Goal: Navigation & Orientation: Find specific page/section

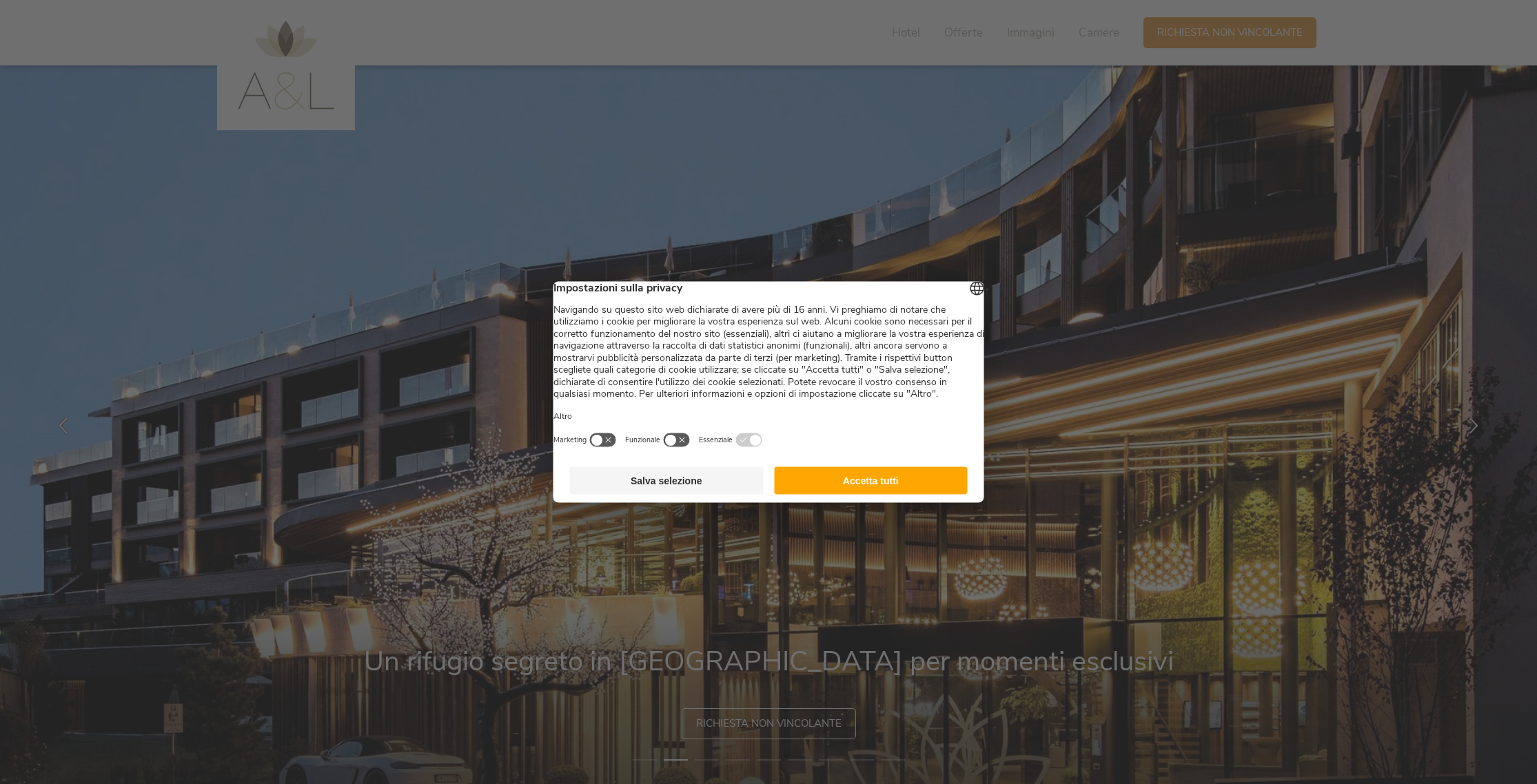
click at [873, 482] on button "Accetta tutti" at bounding box center [870, 481] width 194 height 28
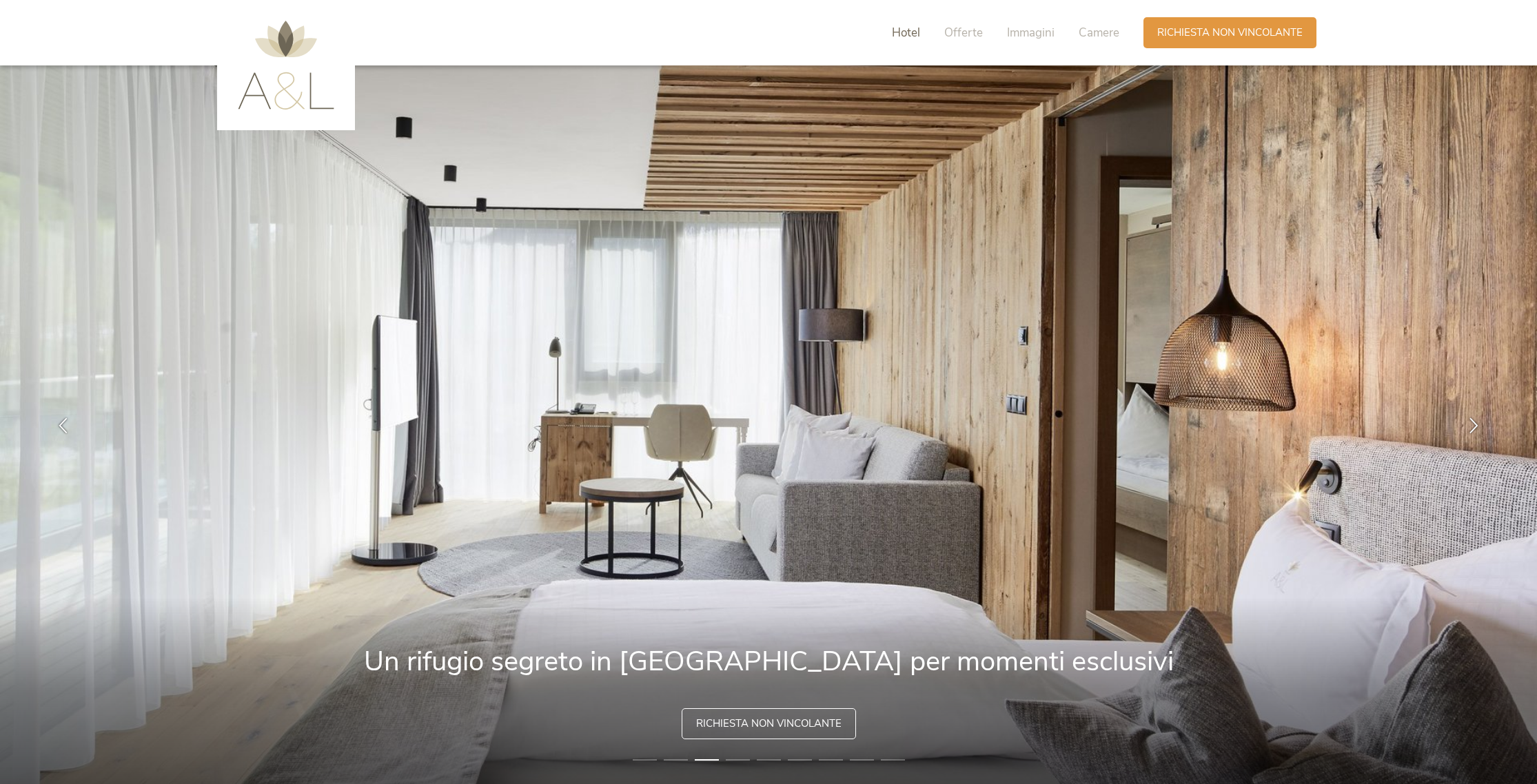
click at [909, 32] on span "Hotel" at bounding box center [905, 33] width 28 height 16
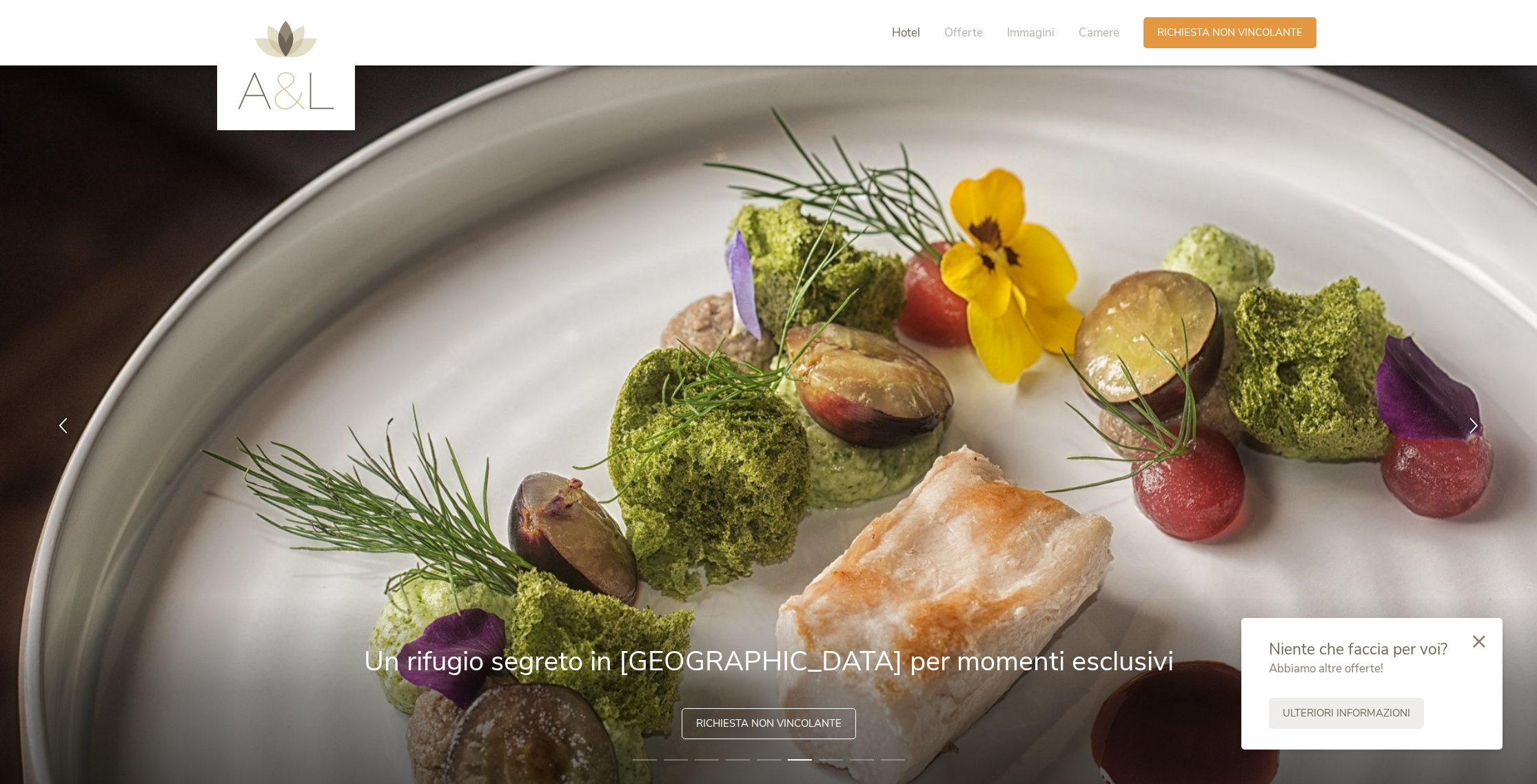
click at [908, 28] on span "Hotel" at bounding box center [905, 33] width 28 height 16
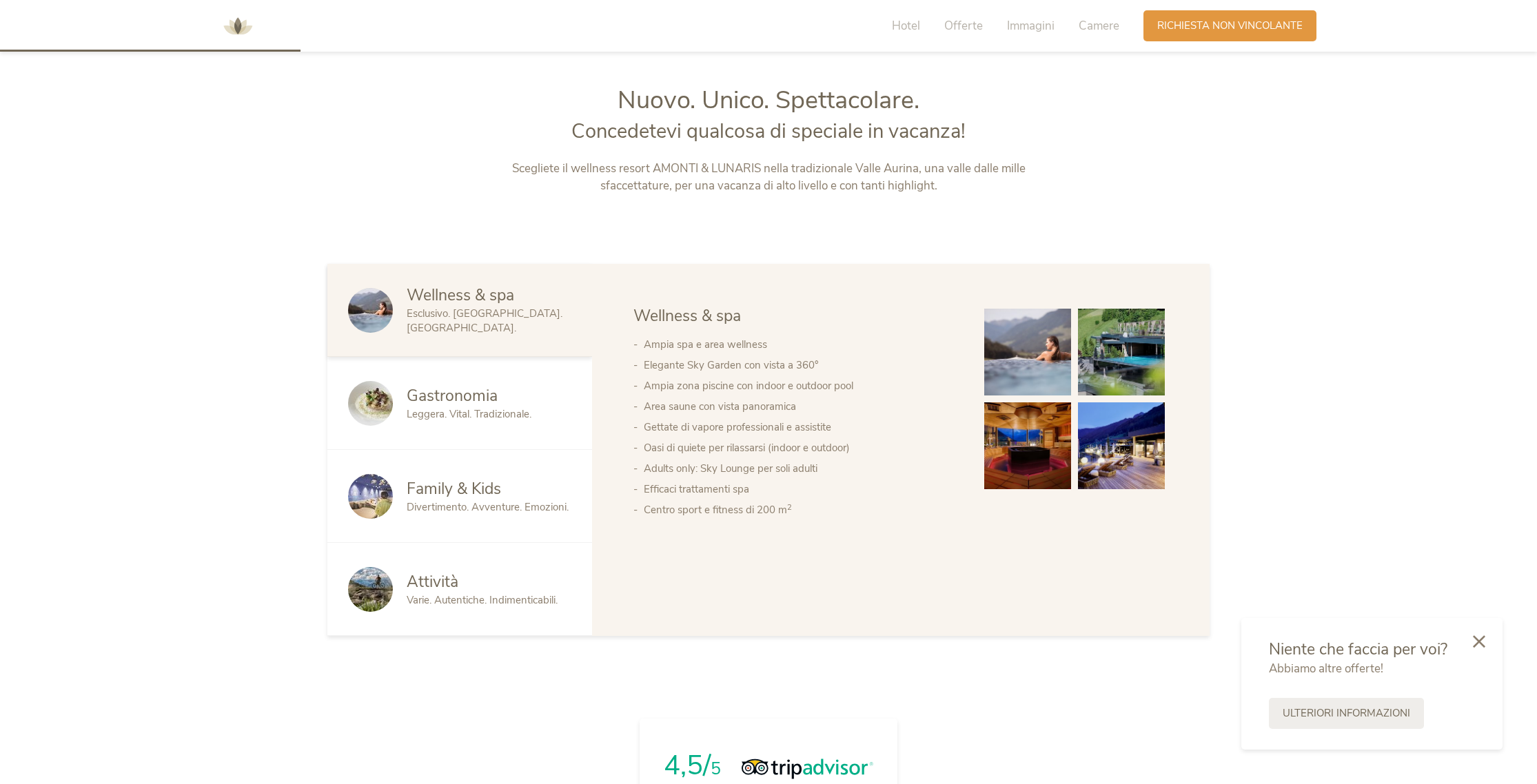
scroll to position [832, 0]
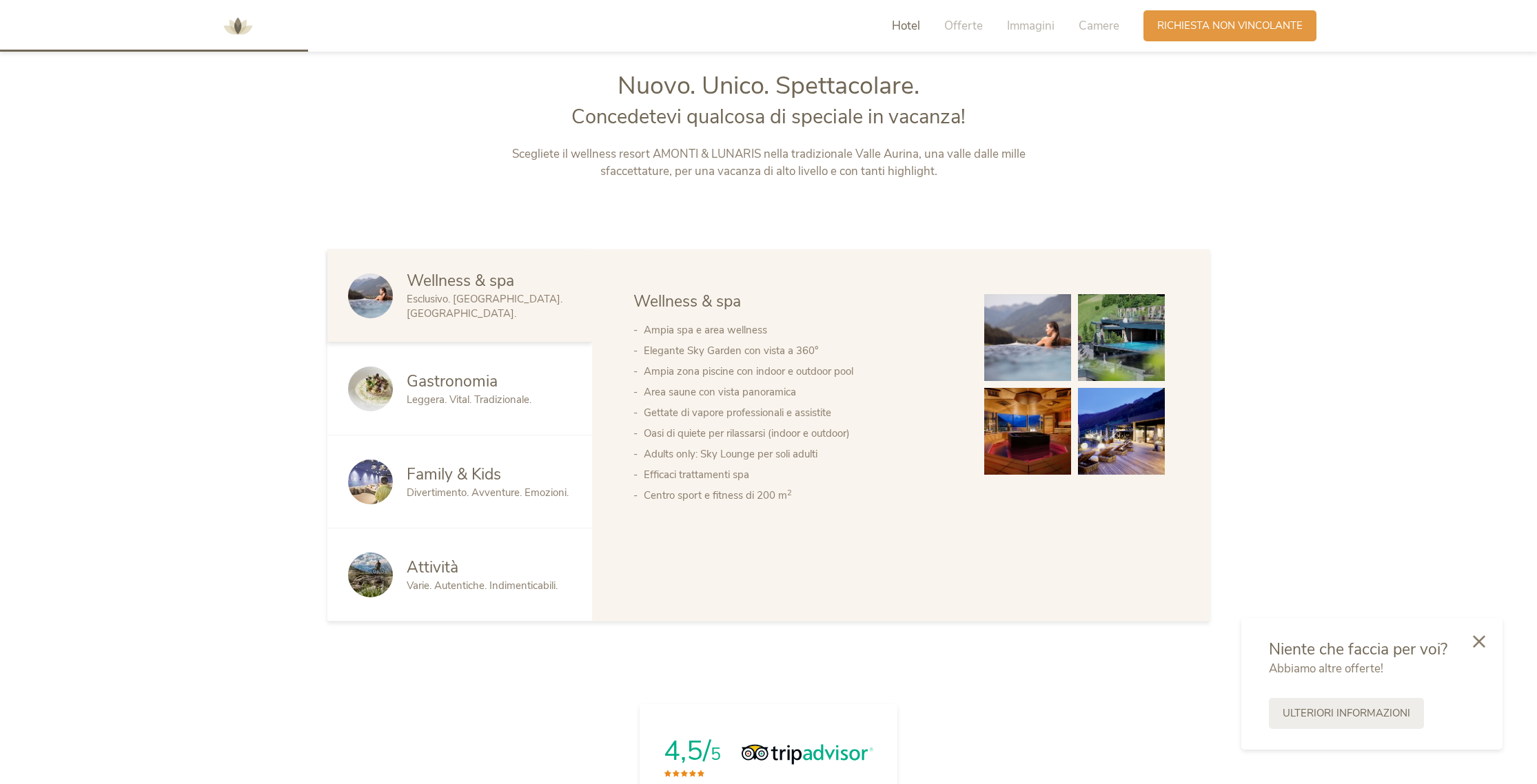
click at [908, 23] on span "Hotel" at bounding box center [905, 26] width 28 height 16
drag, startPoint x: 910, startPoint y: 24, endPoint x: 929, endPoint y: 25, distance: 19.0
click at [910, 24] on span "Hotel" at bounding box center [905, 26] width 28 height 16
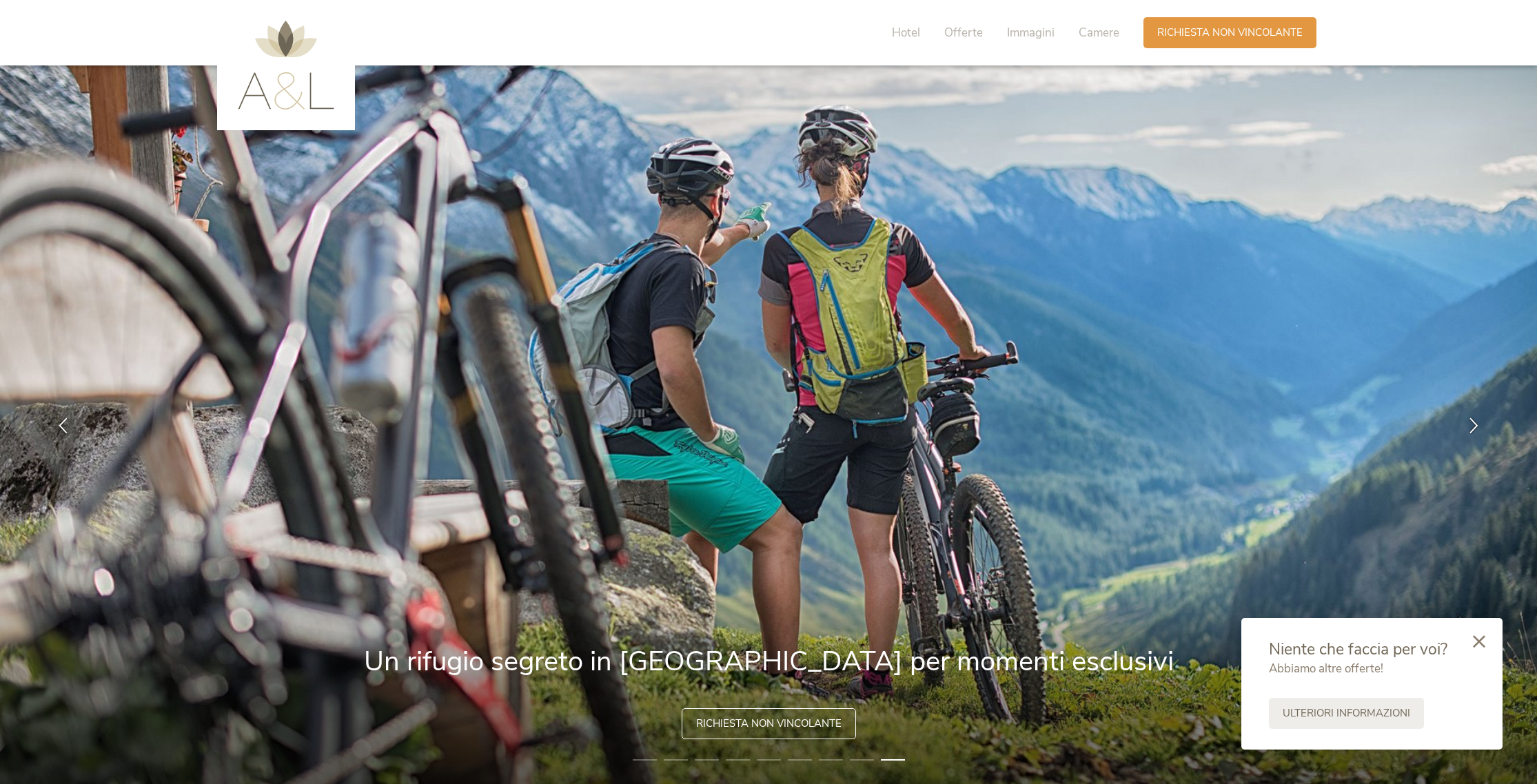
scroll to position [0, 0]
click at [919, 32] on span "Hotel" at bounding box center [905, 33] width 28 height 16
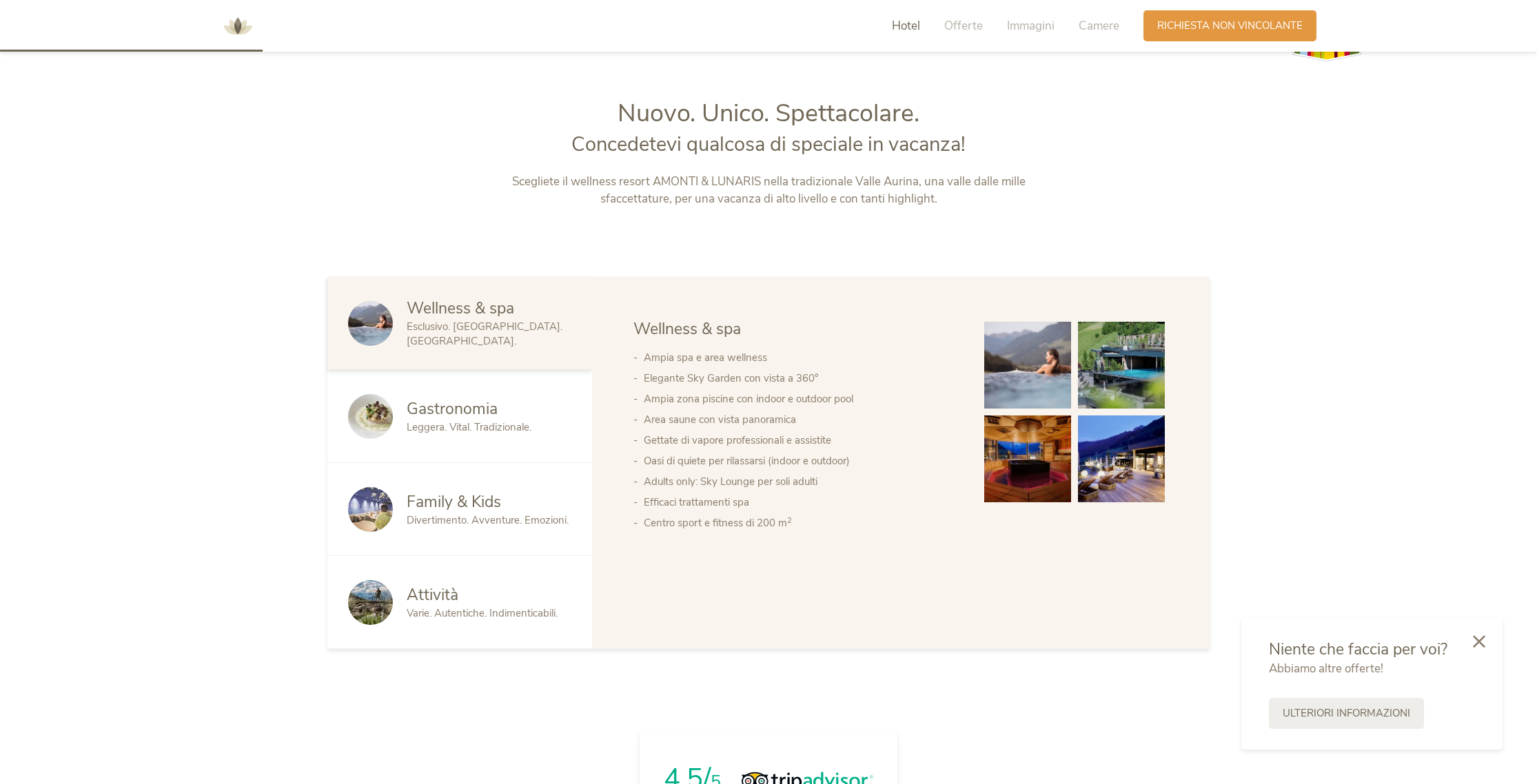
scroll to position [832, 0]
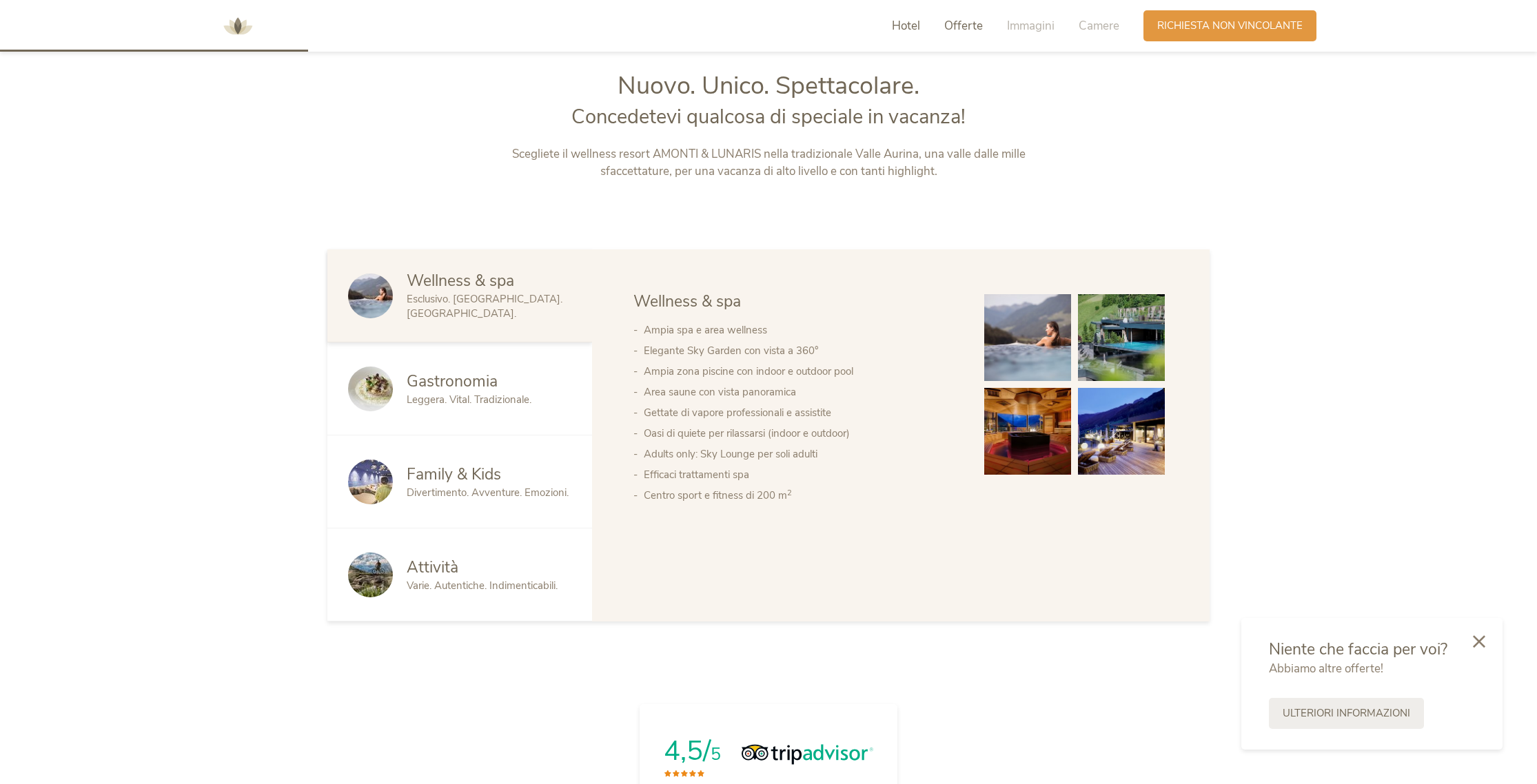
click at [954, 24] on span "Offerte" at bounding box center [963, 26] width 39 height 16
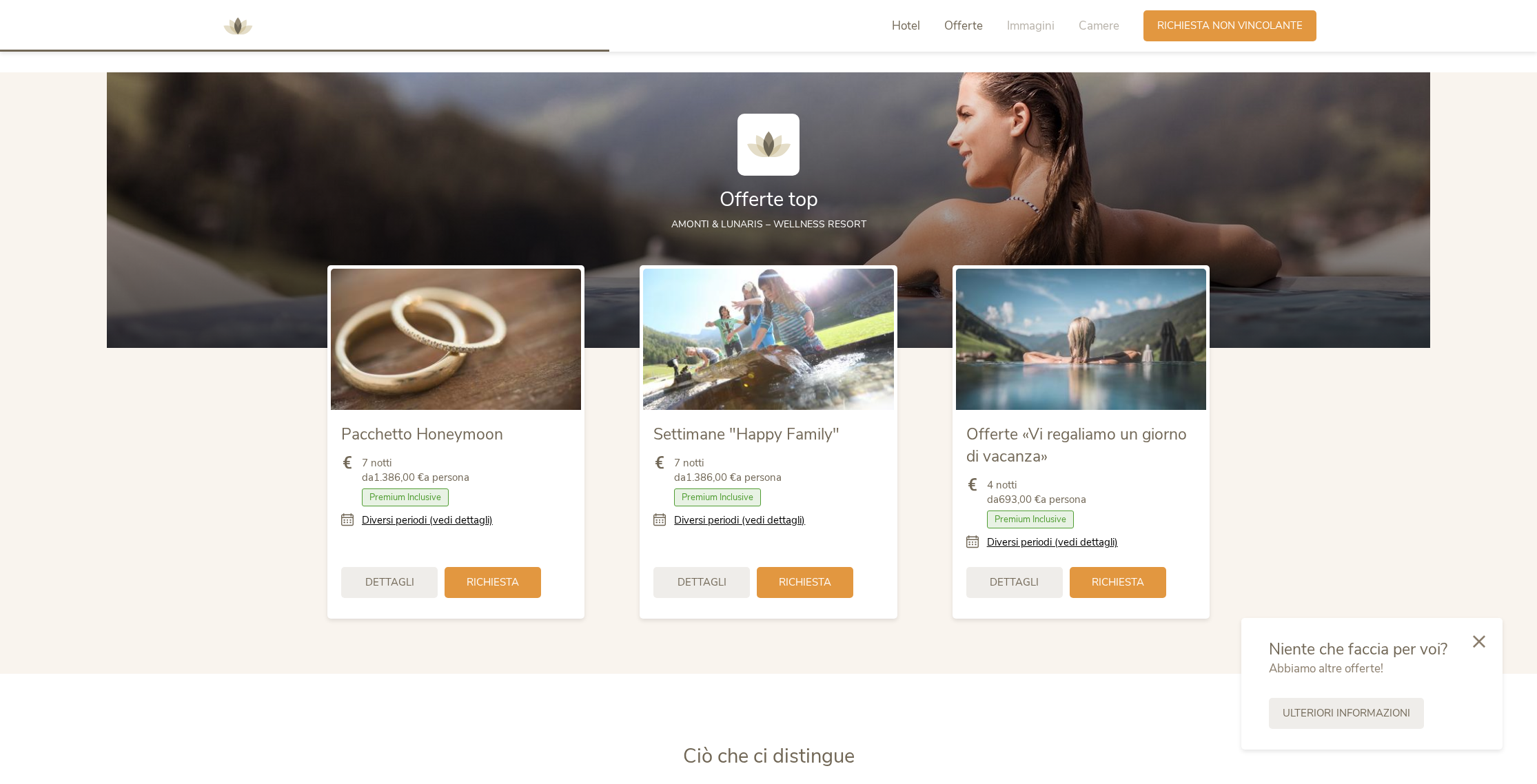
scroll to position [1650, 0]
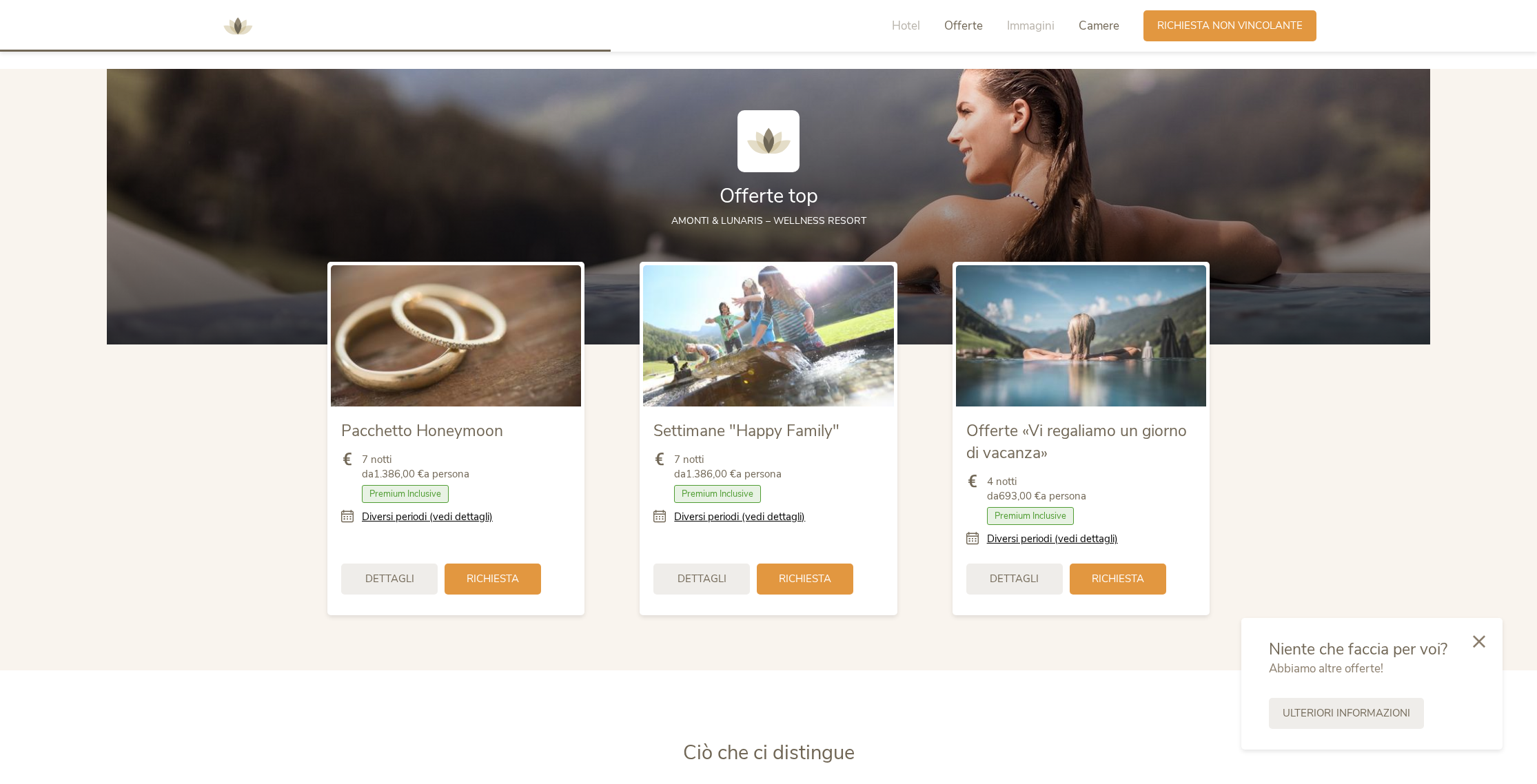
click at [1091, 22] on span "Camere" at bounding box center [1099, 26] width 41 height 16
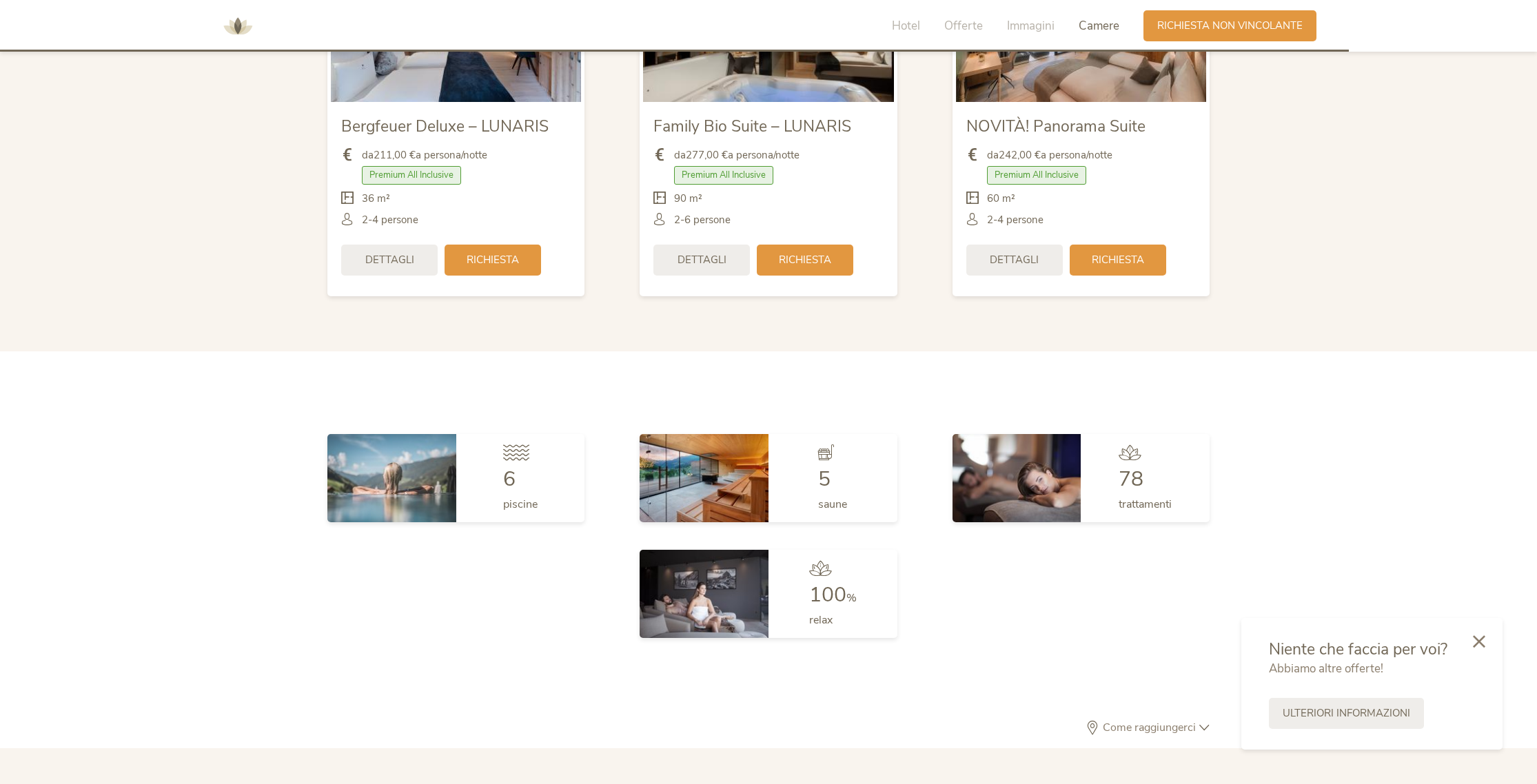
scroll to position [3642, 0]
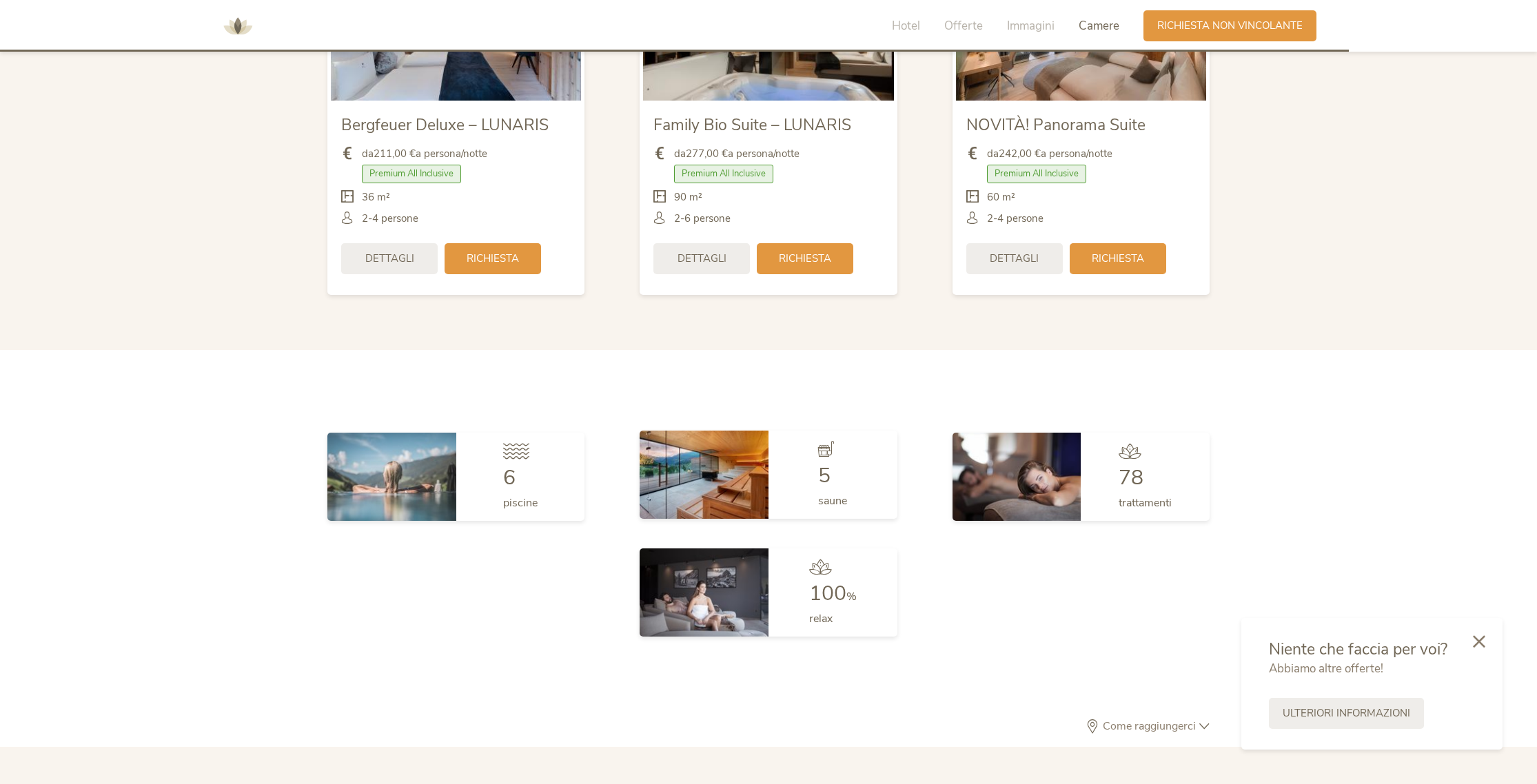
click at [772, 479] on div "5 saune" at bounding box center [832, 475] width 129 height 88
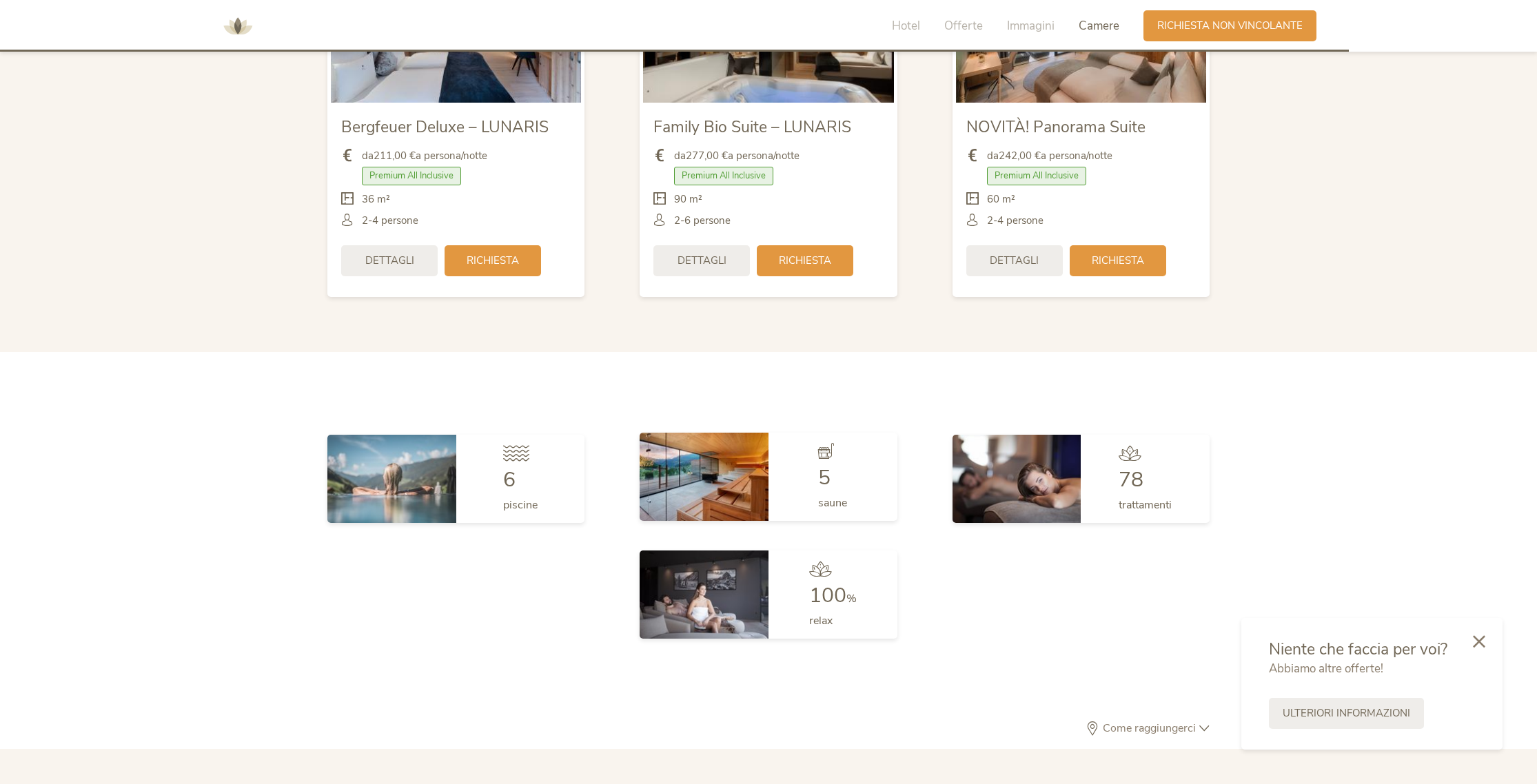
scroll to position [3641, 0]
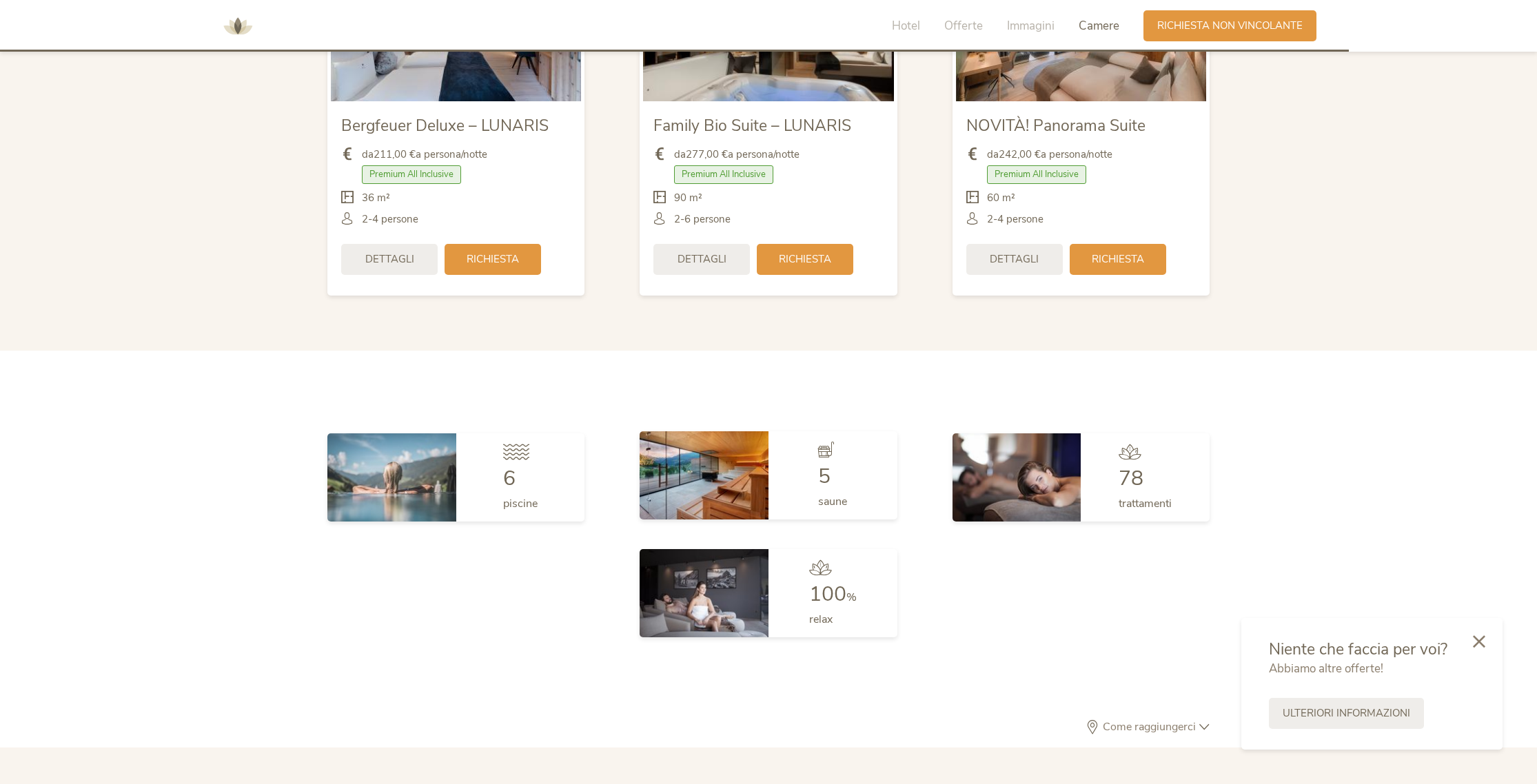
click at [813, 463] on div "5 saune" at bounding box center [832, 475] width 129 height 88
drag, startPoint x: 783, startPoint y: 463, endPoint x: 762, endPoint y: 451, distance: 24.2
click at [783, 463] on div "5 saune" at bounding box center [832, 475] width 129 height 88
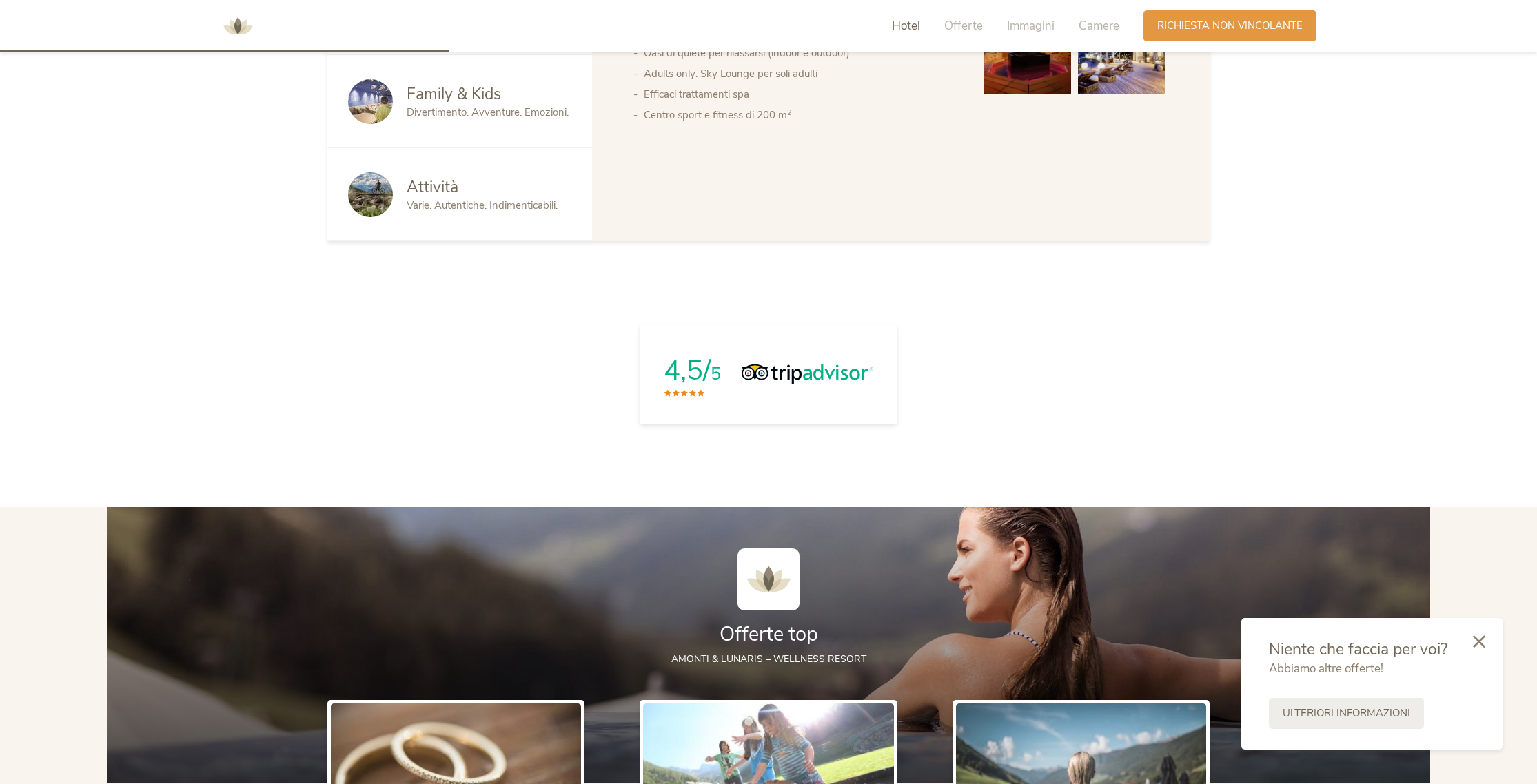
scroll to position [1212, 0]
